Goal: Task Accomplishment & Management: Manage account settings

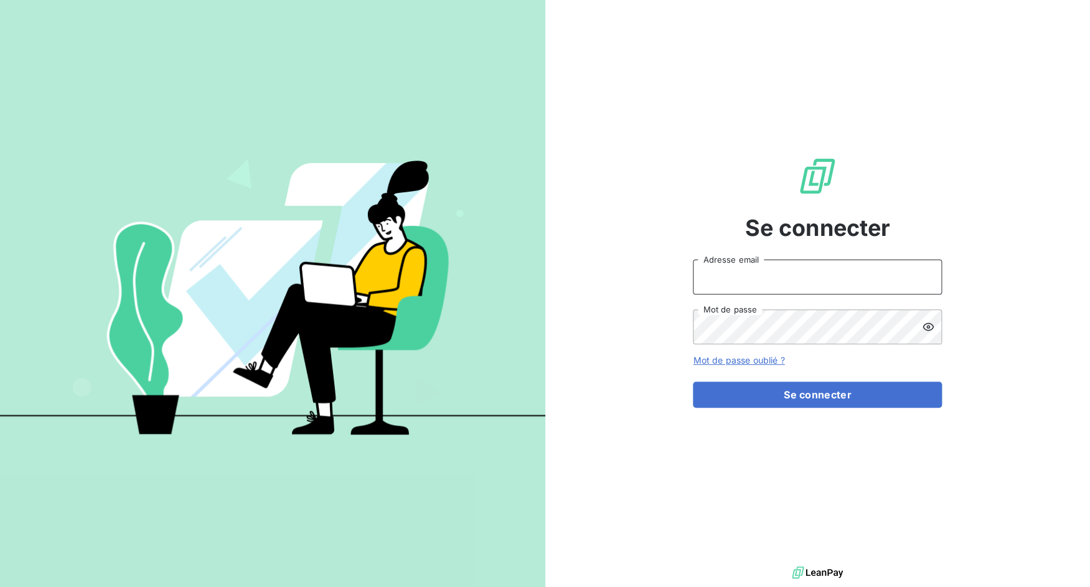
click at [754, 278] on input "Adresse email" at bounding box center [817, 276] width 249 height 35
drag, startPoint x: 740, startPoint y: 278, endPoint x: 791, endPoint y: 279, distance: 51.0
click at [791, 279] on input "admin@3dcelo" at bounding box center [817, 276] width 249 height 35
type input "admin@clicsystemes"
click at [693, 381] on button "Se connecter" at bounding box center [817, 394] width 249 height 26
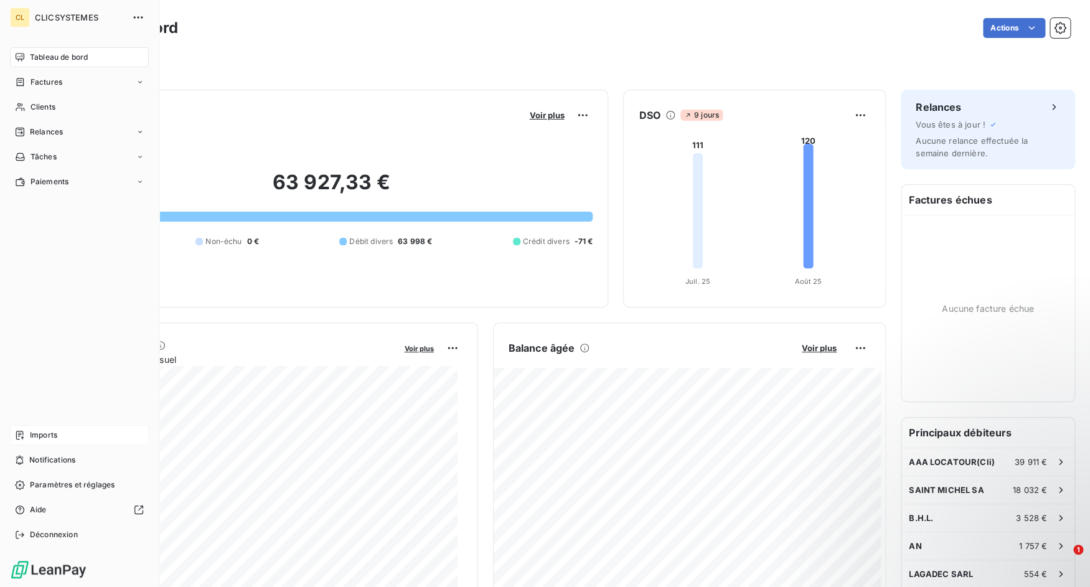
click at [26, 434] on div "Imports" at bounding box center [79, 435] width 139 height 20
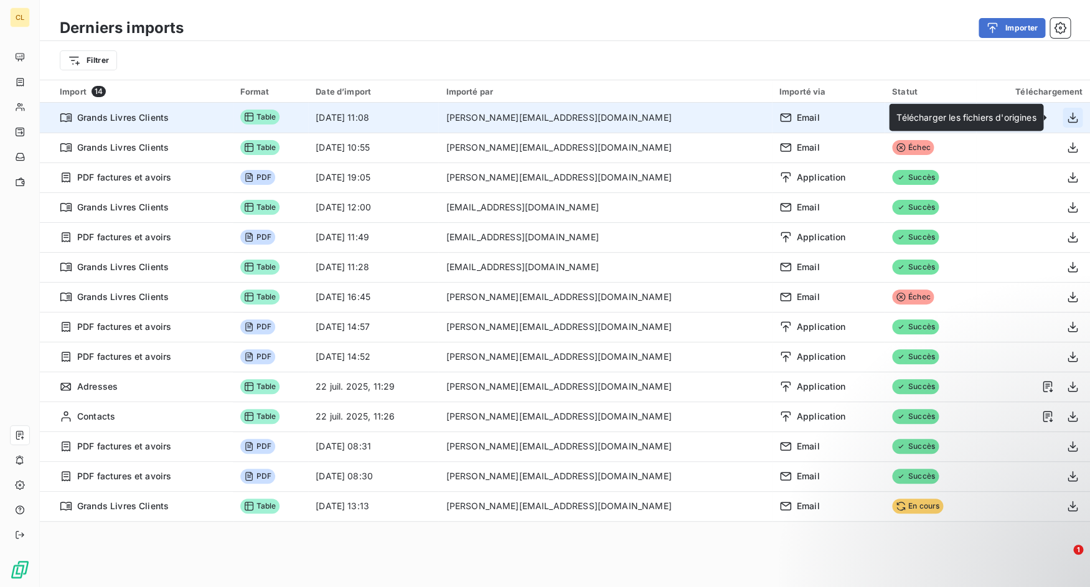
click at [1066, 117] on icon "button" at bounding box center [1072, 117] width 12 height 12
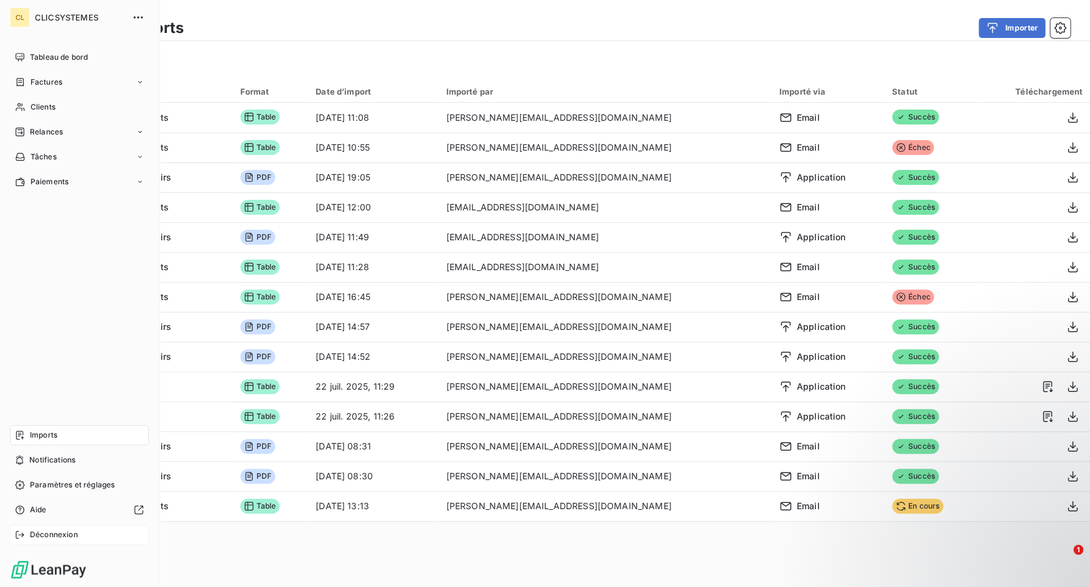
click at [37, 535] on span "Déconnexion" at bounding box center [54, 534] width 48 height 11
